Goal: Find specific page/section: Find specific page/section

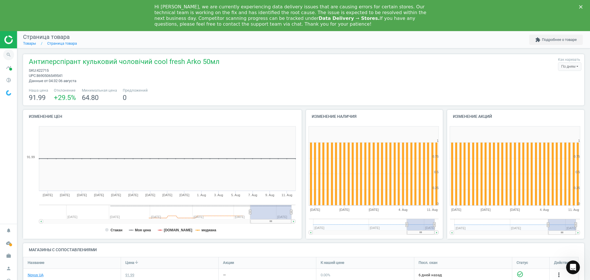
click at [7, 56] on icon "search" at bounding box center [8, 54] width 11 height 11
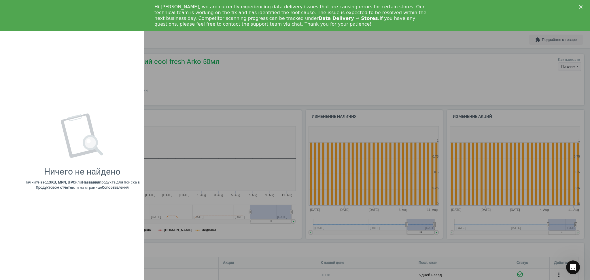
click at [578, 3] on div "Hi [PERSON_NAME], we are currently experiencing data delivery issues that are c…" at bounding box center [295, 15] width 590 height 27
click at [579, 5] on icon "Закрити" at bounding box center [580, 6] width 3 height 3
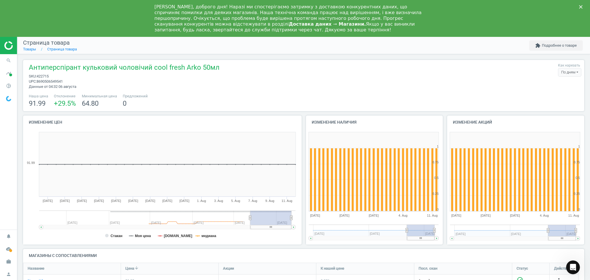
click at [8, 24] on div "[PERSON_NAME], доброго дня! Наразі ми спостерігаємо затримку з доставкою конкур…" at bounding box center [295, 18] width 590 height 32
click at [10, 58] on icon "search" at bounding box center [8, 60] width 11 height 11
